Goal: Task Accomplishment & Management: Understand process/instructions

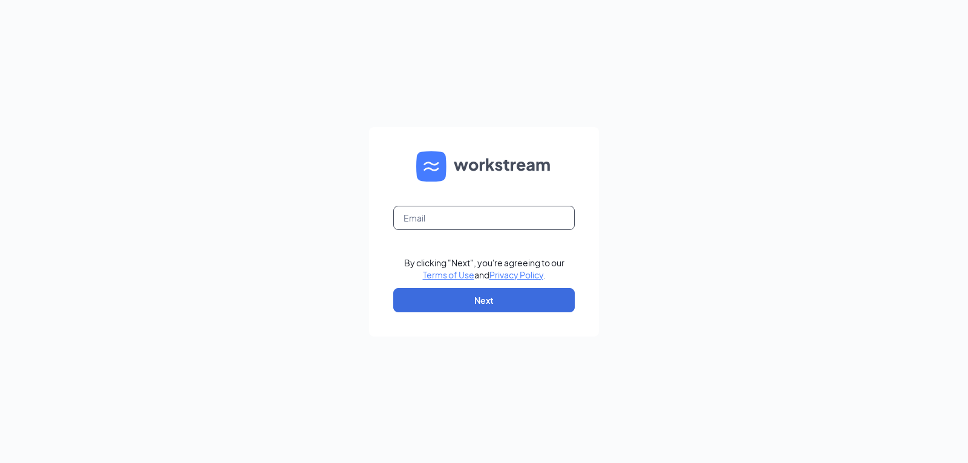
click at [485, 218] on input "text" at bounding box center [484, 218] width 182 height 24
type input "brenda@culvers.biz"
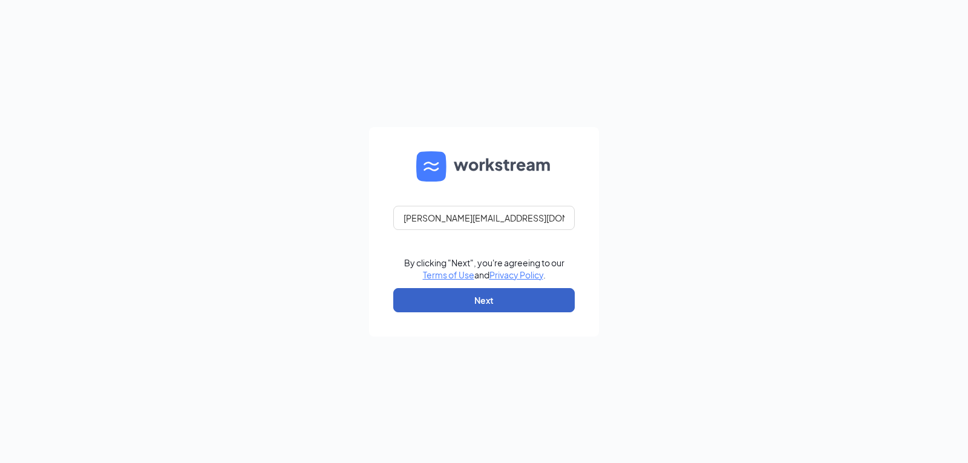
click at [468, 295] on button "Next" at bounding box center [484, 300] width 182 height 24
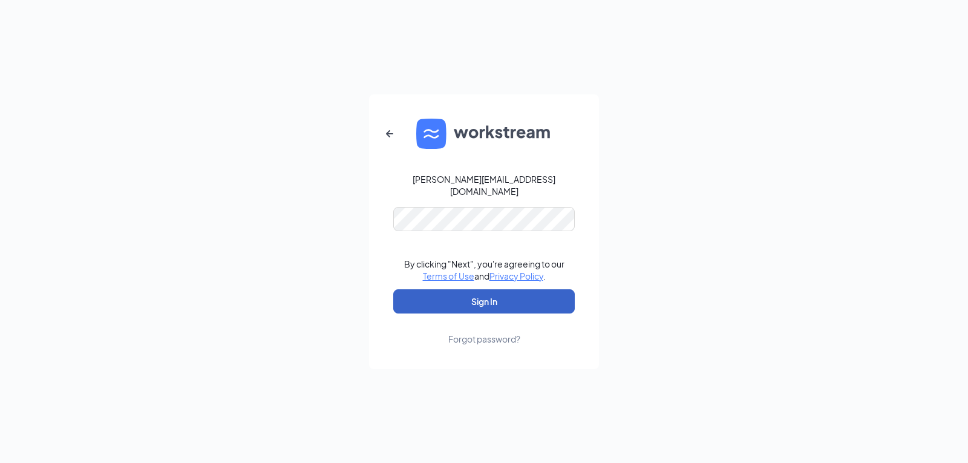
click at [448, 297] on button "Sign In" at bounding box center [484, 301] width 182 height 24
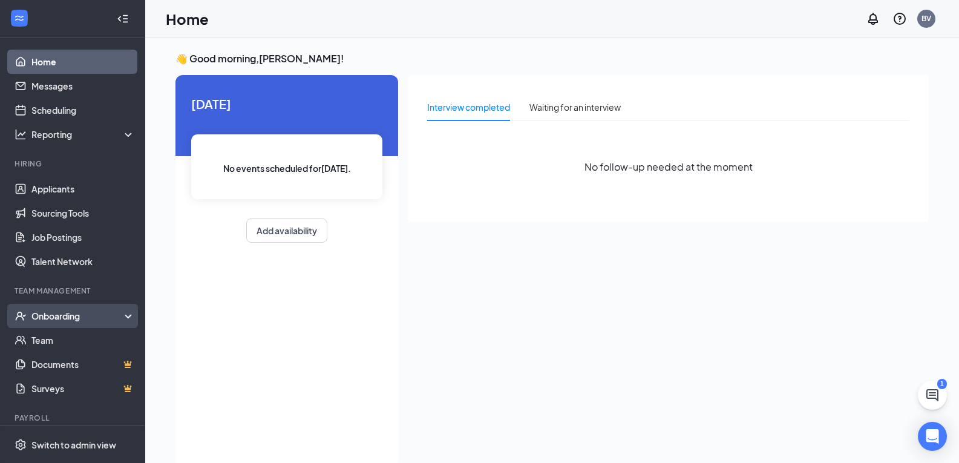
click at [57, 322] on div "Onboarding" at bounding box center [77, 316] width 93 height 12
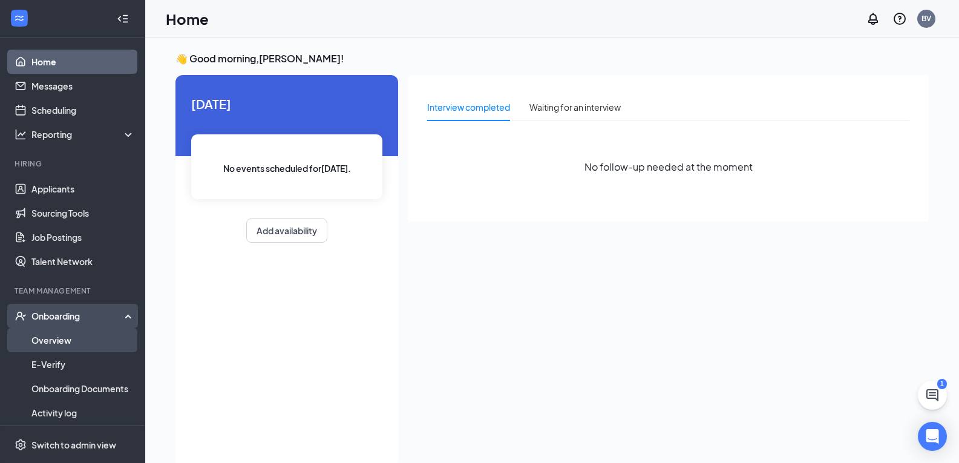
click at [51, 346] on link "Overview" at bounding box center [82, 340] width 103 height 24
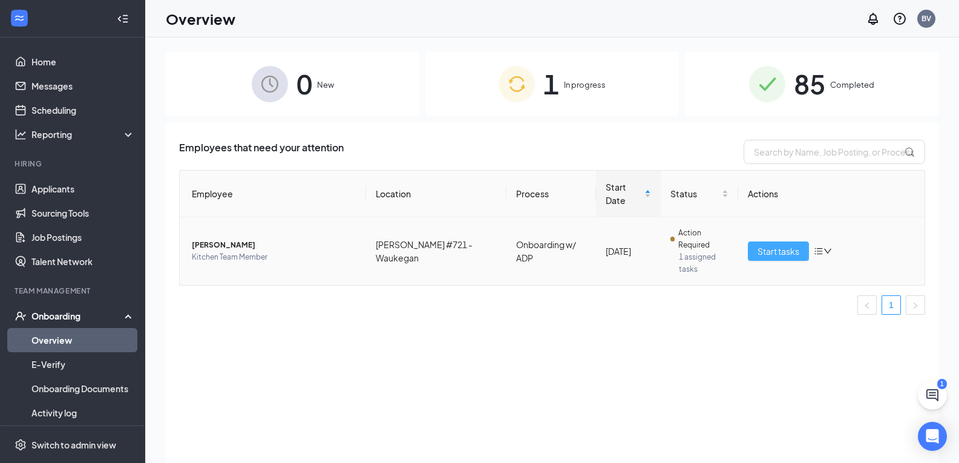
click at [790, 249] on span "Start tasks" at bounding box center [779, 250] width 42 height 13
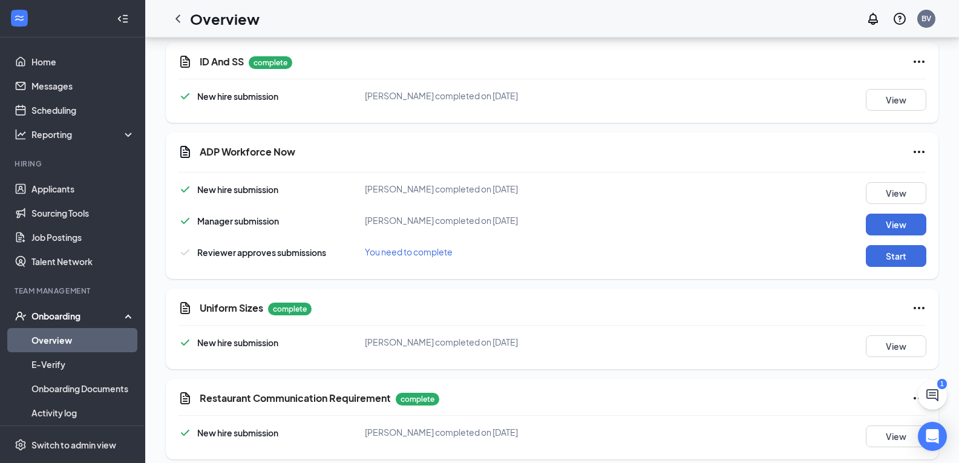
scroll to position [1598, 0]
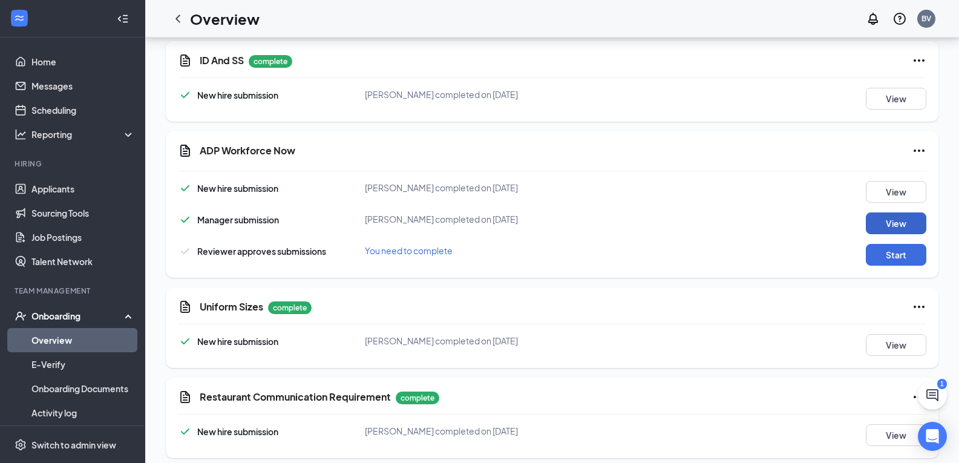
click at [907, 212] on button "View" at bounding box center [896, 223] width 61 height 22
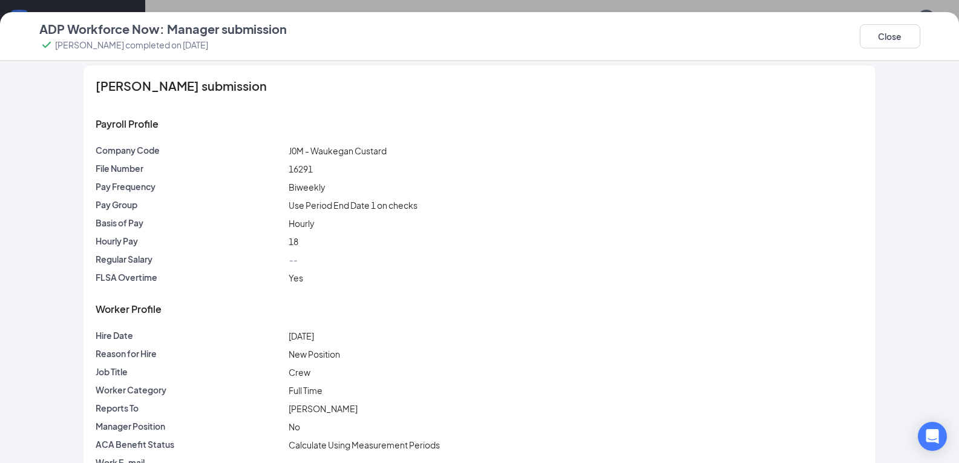
scroll to position [0, 0]
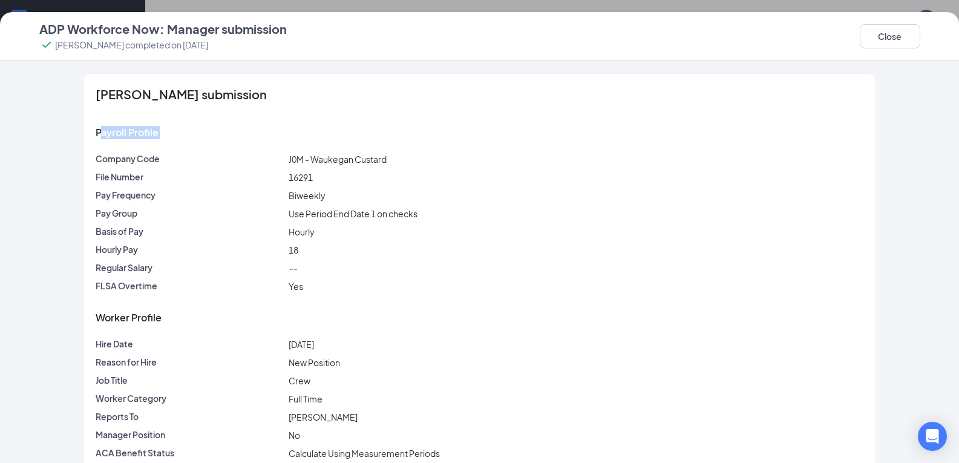
drag, startPoint x: 96, startPoint y: 132, endPoint x: 257, endPoint y: 143, distance: 161.3
click at [257, 143] on div "Payroll Profile" at bounding box center [479, 133] width 767 height 40
click at [205, 137] on div "Payroll Profile" at bounding box center [479, 133] width 767 height 40
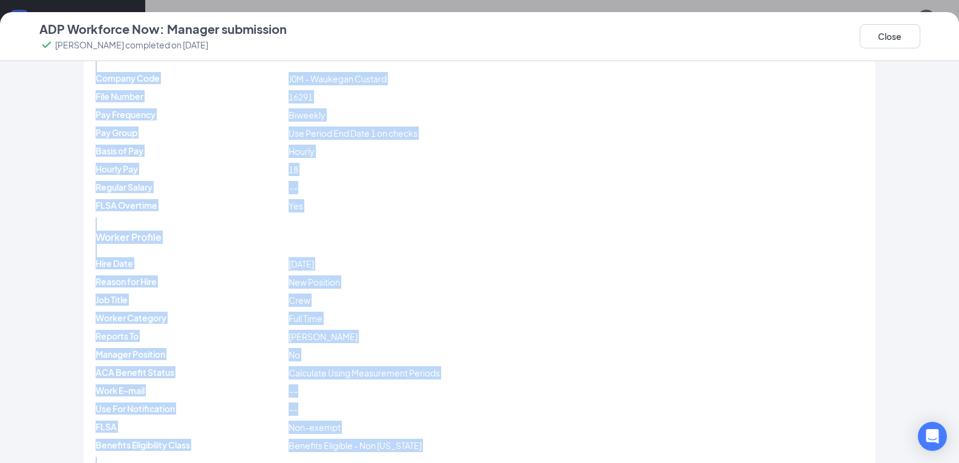
scroll to position [160, 0]
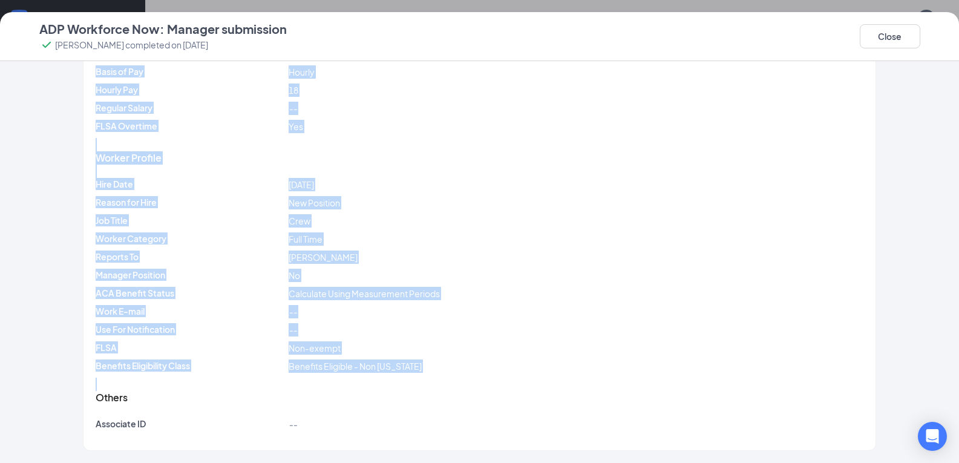
drag, startPoint x: 93, startPoint y: 133, endPoint x: 458, endPoint y: 380, distance: 440.9
click at [458, 380] on div "[PERSON_NAME] submission Payroll Profile Company Code J0M - Waukegan Custard Fi…" at bounding box center [480, 182] width 792 height 536
copy div "Payroll Profile Company Code J0M - Waukegan Custard File Number 16291 Pay Frequ…"
click at [534, 172] on div "Worker Profile" at bounding box center [479, 158] width 767 height 40
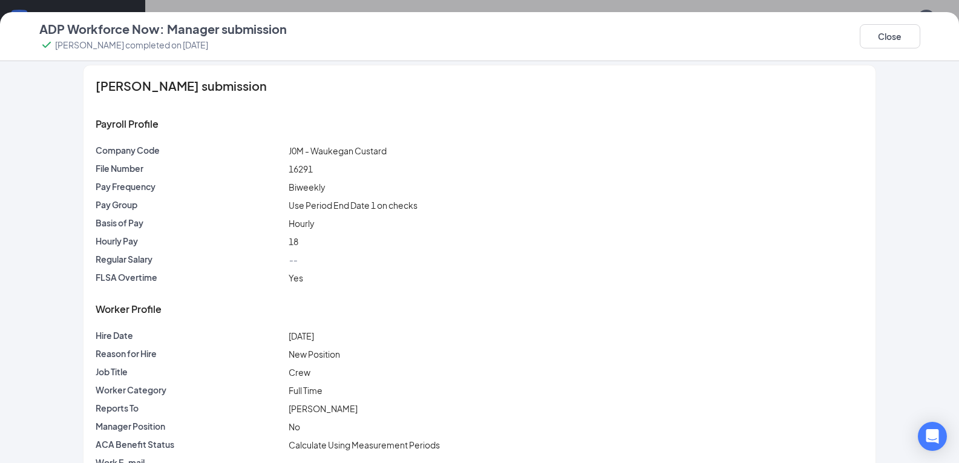
scroll to position [0, 0]
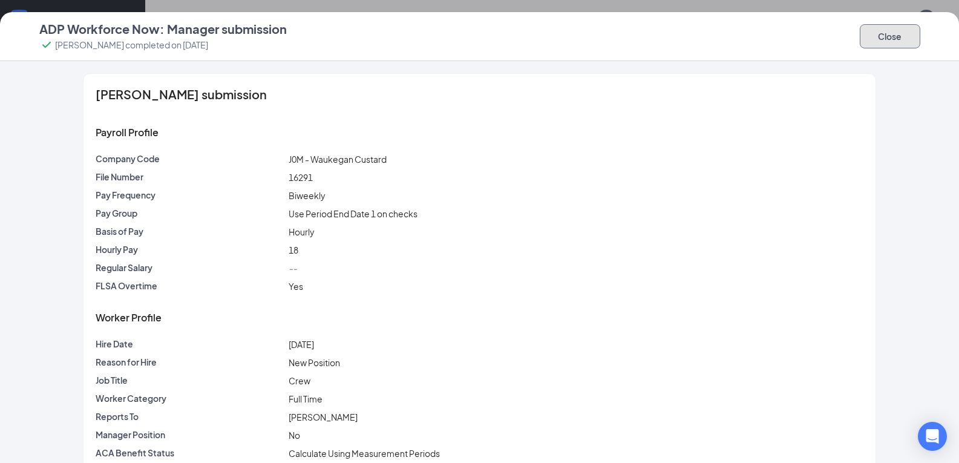
click at [881, 34] on button "Close" at bounding box center [890, 36] width 61 height 24
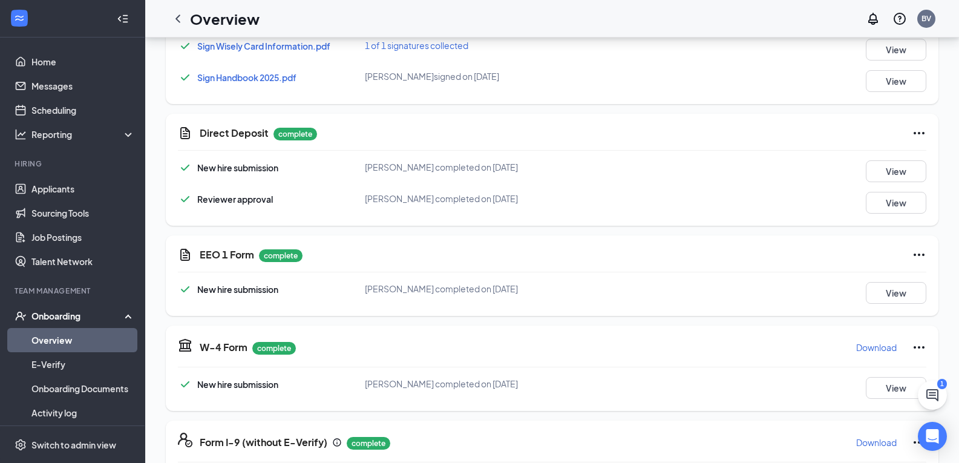
scroll to position [872, 0]
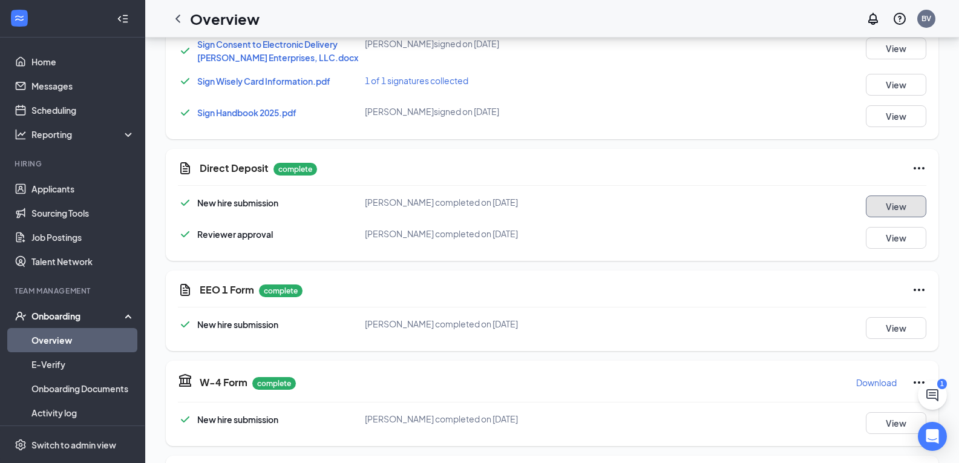
click at [900, 195] on button "View" at bounding box center [896, 206] width 61 height 22
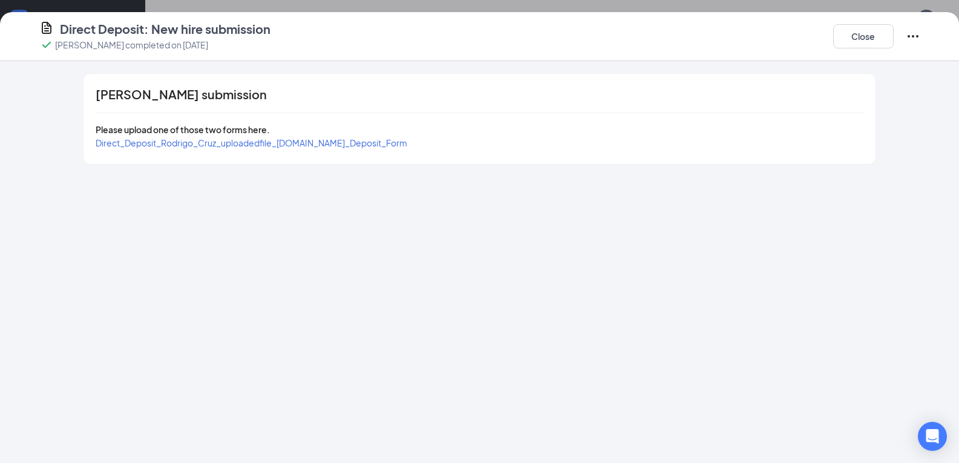
click at [338, 145] on span "Direct_Deposit_Rodrigo_Cruz_uploadedfile_[DOMAIN_NAME]_Deposit_Form" at bounding box center [252, 142] width 312 height 11
